Goal: Communication & Community: Answer question/provide support

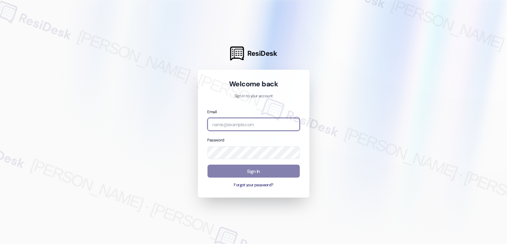
click at [254, 124] on input "email" at bounding box center [254, 124] width 92 height 13
type input "d"
click at [234, 125] on input "email" at bounding box center [254, 124] width 92 height 13
click at [230, 125] on input "email" at bounding box center [254, 124] width 92 height 13
paste input "[EMAIL_ADDRESS][PERSON_NAME][PERSON_NAME][DOMAIN_NAME]"
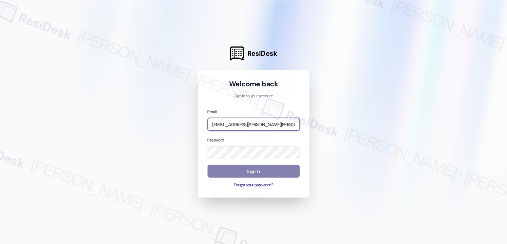
scroll to position [0, 25]
type input "[EMAIL_ADDRESS][PERSON_NAME][PERSON_NAME][DOMAIN_NAME]"
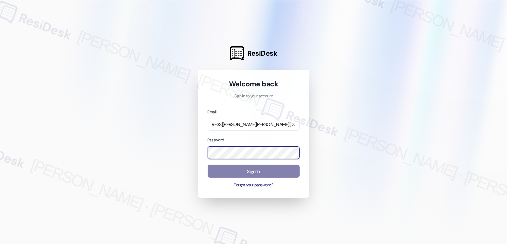
scroll to position [0, 0]
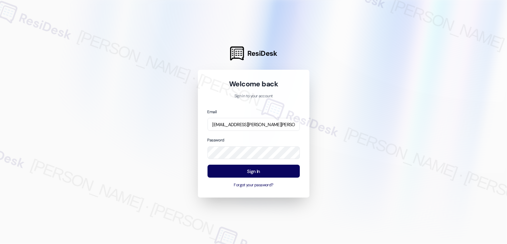
click at [372, 150] on div at bounding box center [253, 122] width 507 height 244
click at [258, 171] on button "Sign In" at bounding box center [254, 171] width 92 height 13
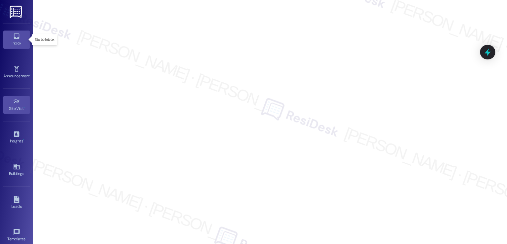
click at [10, 40] on link "Inbox" at bounding box center [16, 40] width 27 height 18
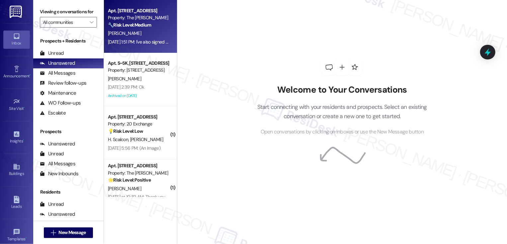
click at [151, 20] on div "Property: The [PERSON_NAME]" at bounding box center [138, 17] width 61 height 7
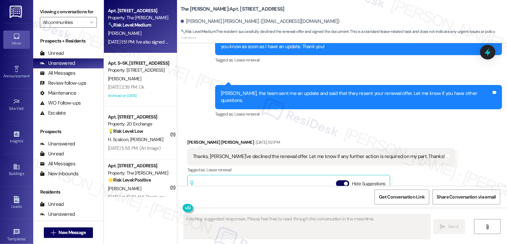
scroll to position [2842, 0]
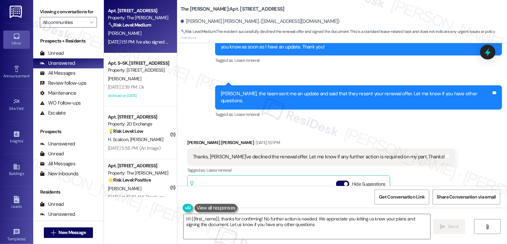
type textarea "Hi {{first_name}}, thanks for confirming! No further action is needed. We appre…"
